Goal: Task Accomplishment & Management: Use online tool/utility

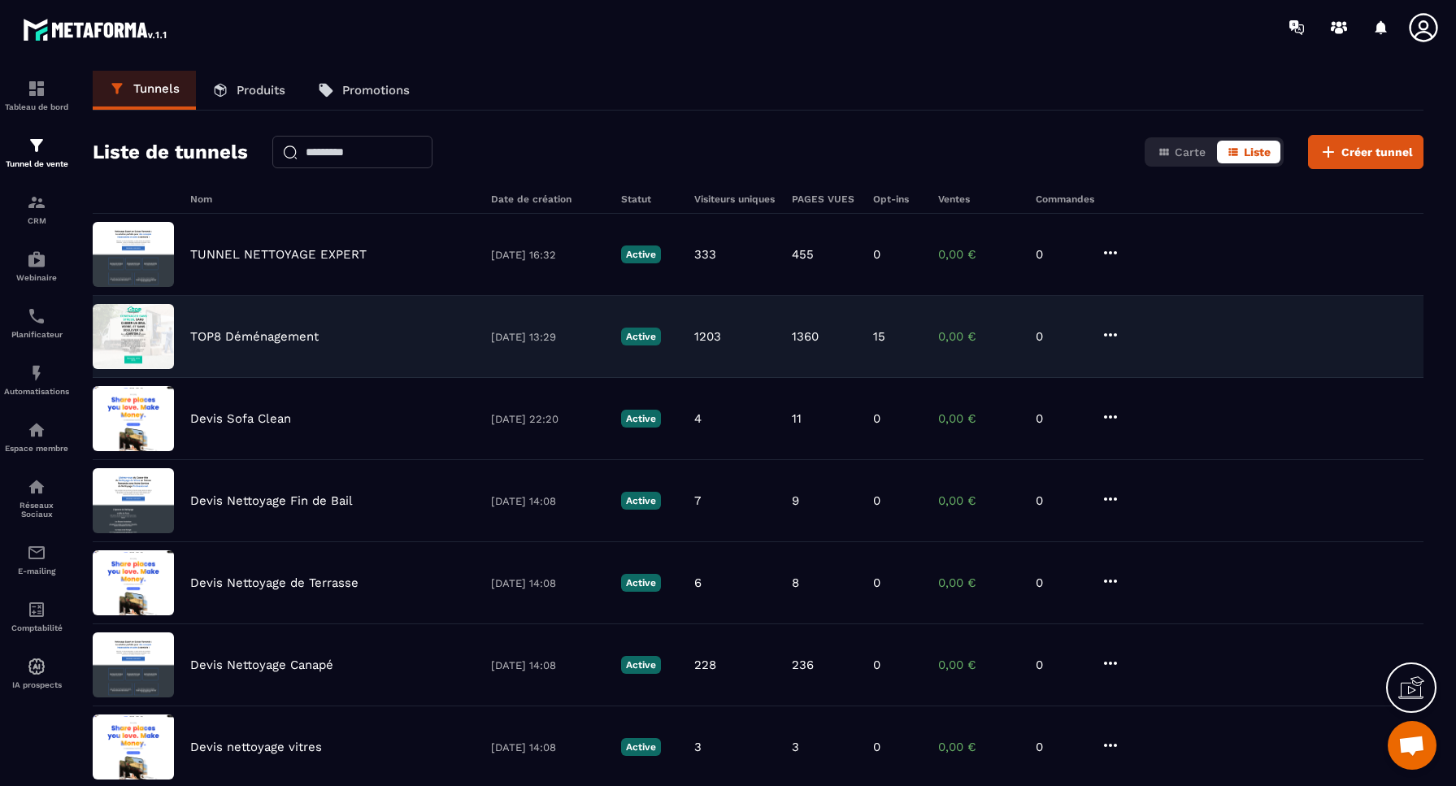
scroll to position [6022, 0]
click at [238, 337] on p "TOP8 Déménagement" at bounding box center [254, 336] width 128 height 15
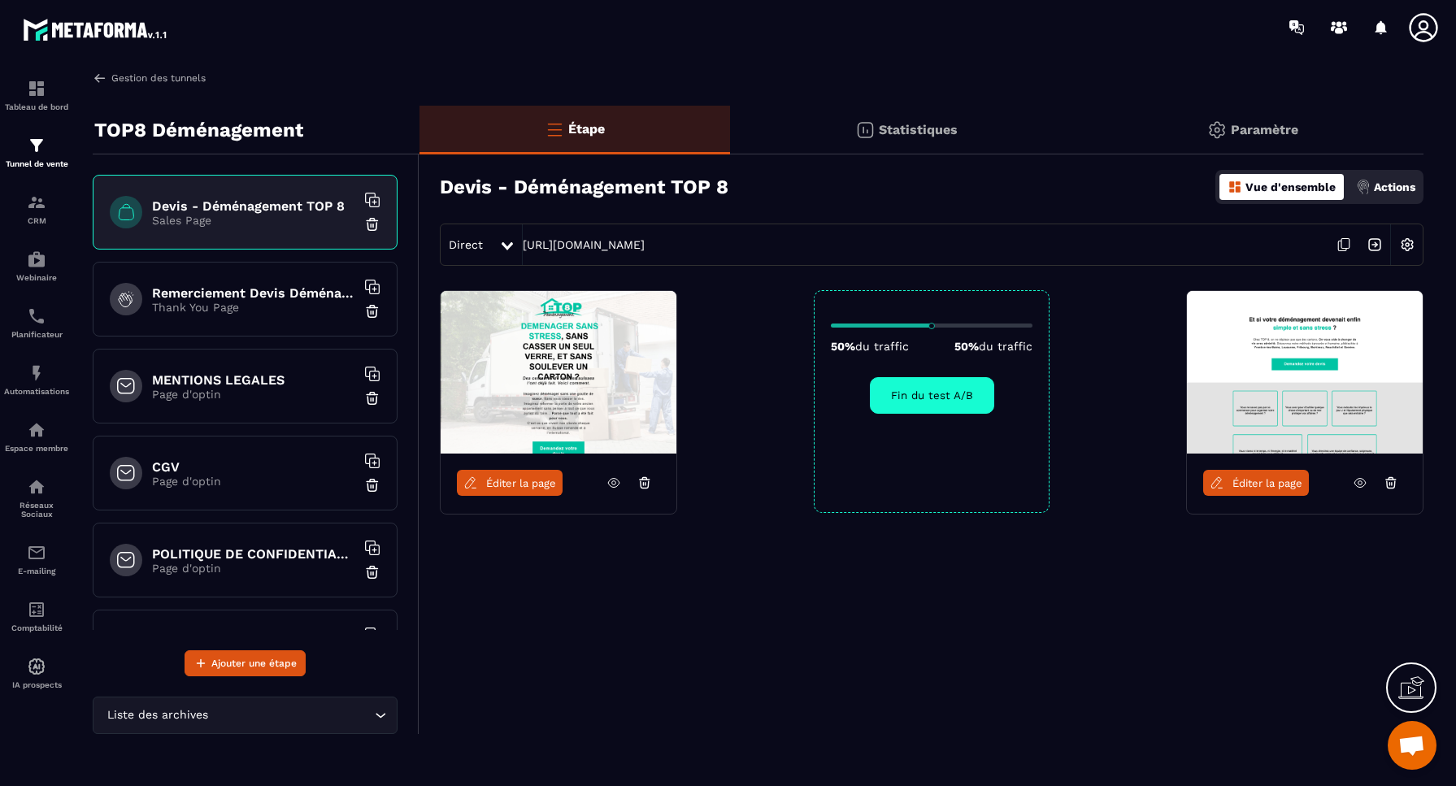
click at [99, 81] on img at bounding box center [100, 78] width 15 height 15
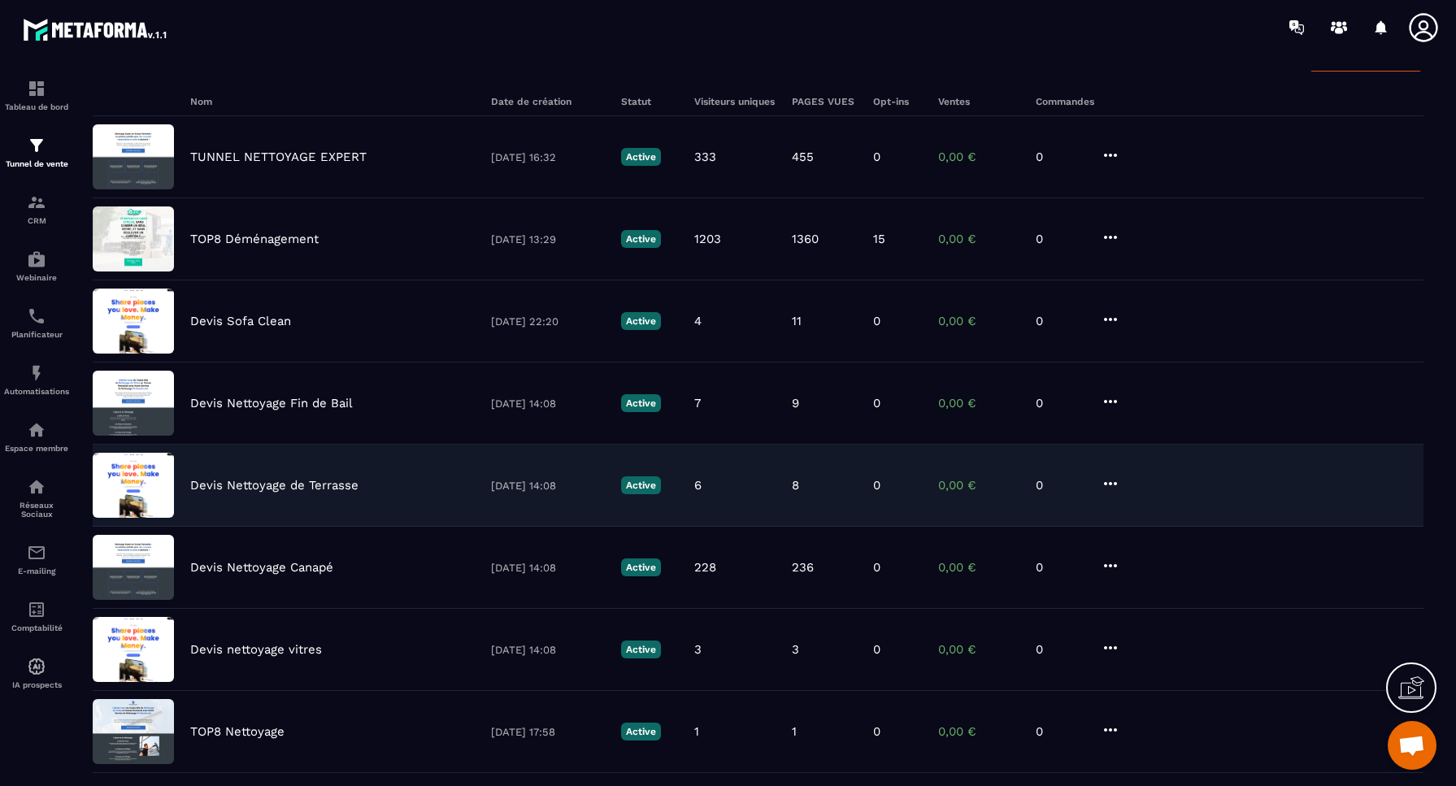
scroll to position [115, 0]
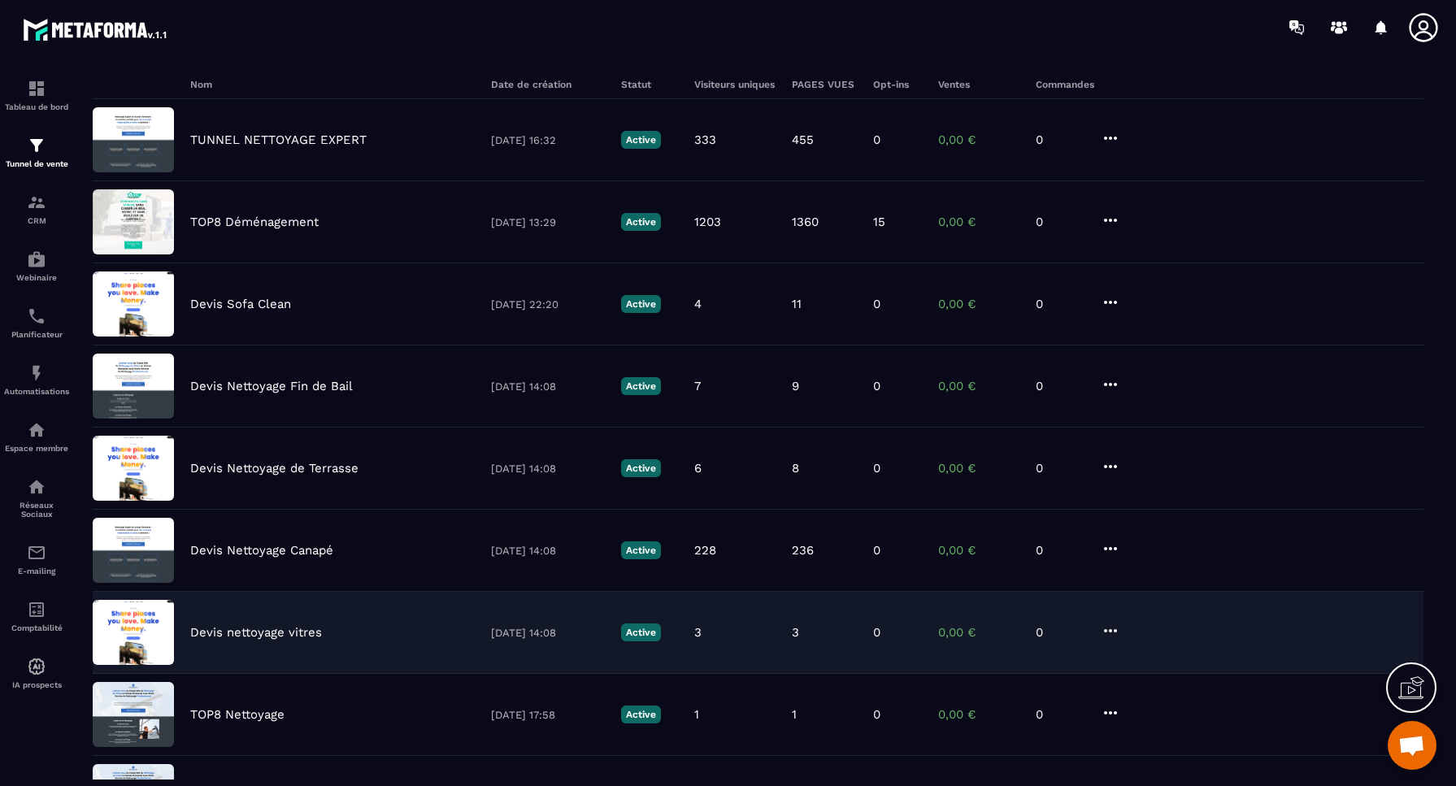
click at [253, 633] on p "Devis nettoyage vitres" at bounding box center [256, 632] width 132 height 15
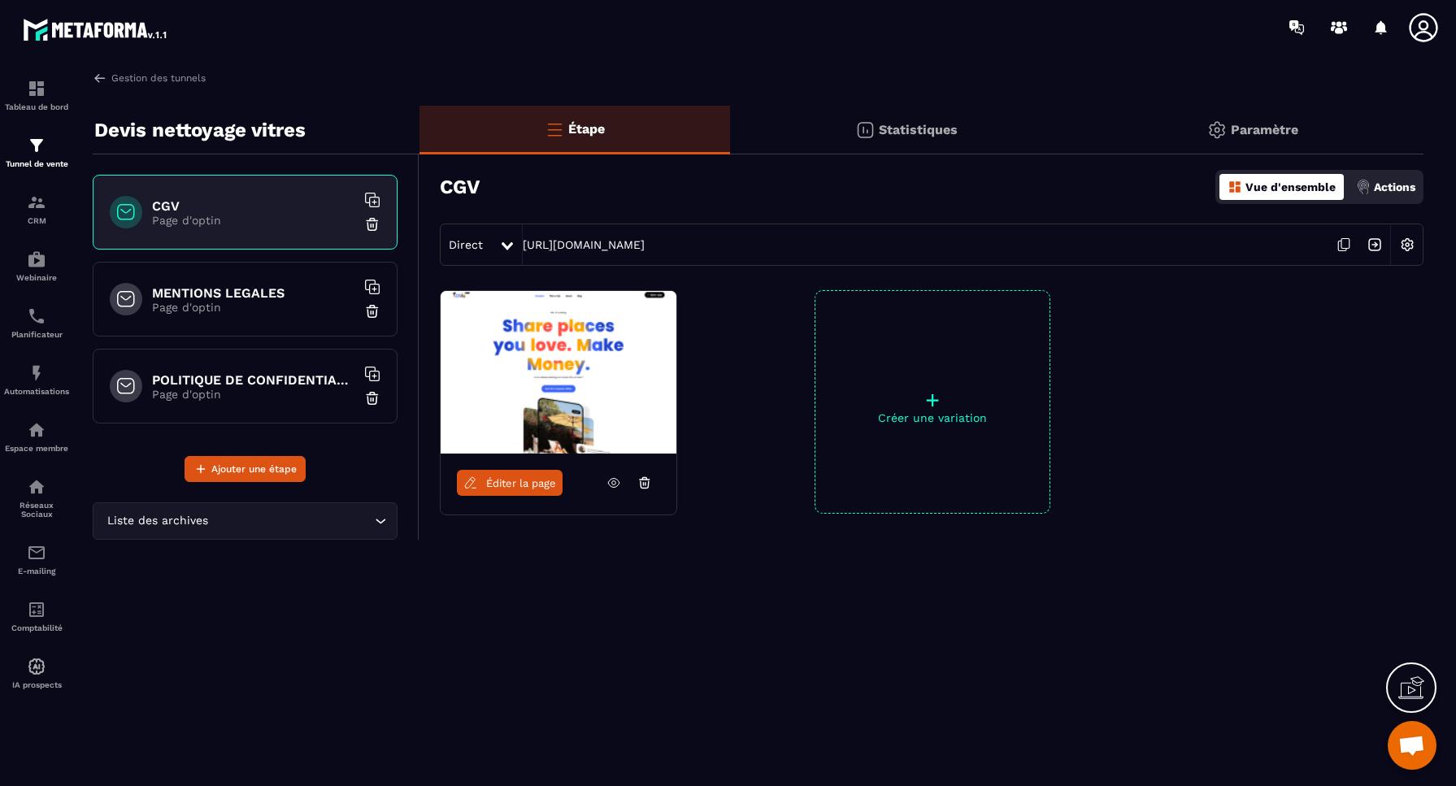
click at [520, 481] on span "Éditer la page" at bounding box center [521, 483] width 70 height 12
